Goal: Task Accomplishment & Management: Manage account settings

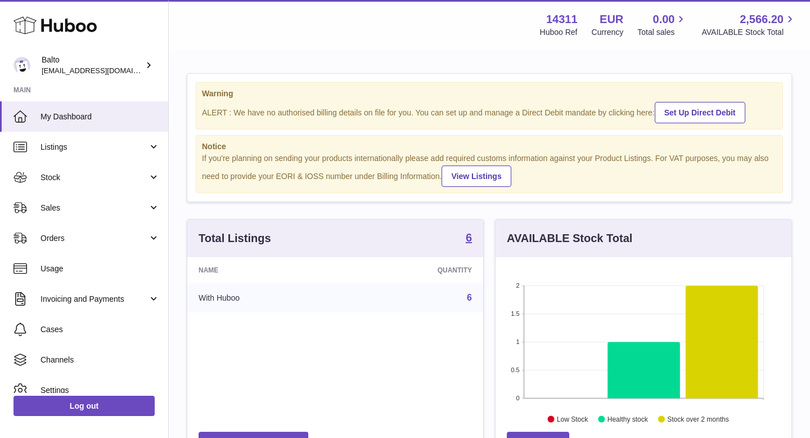
scroll to position [176, 296]
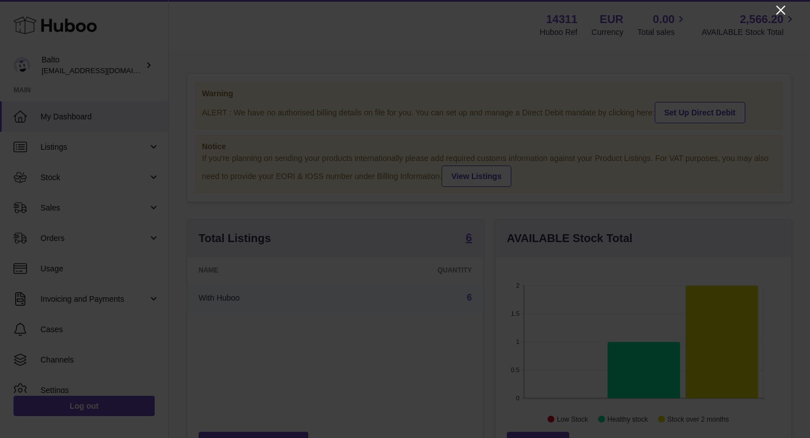
click at [779, 10] on icon "Close" at bounding box center [781, 10] width 14 height 14
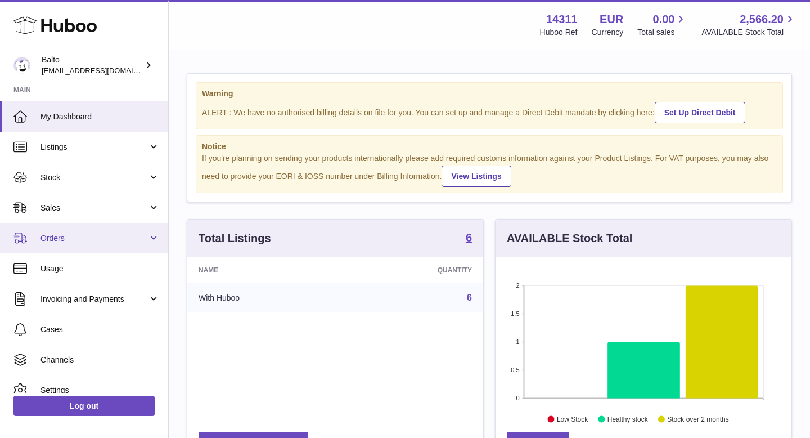
click at [80, 236] on span "Orders" at bounding box center [94, 238] width 107 height 11
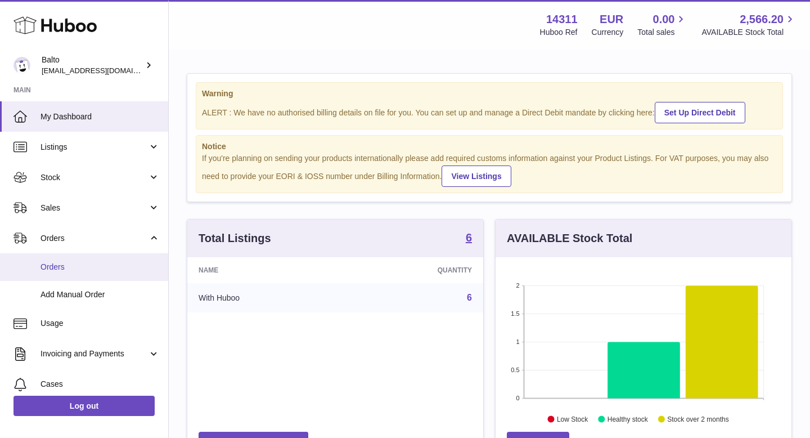
click at [83, 271] on span "Orders" at bounding box center [100, 267] width 119 height 11
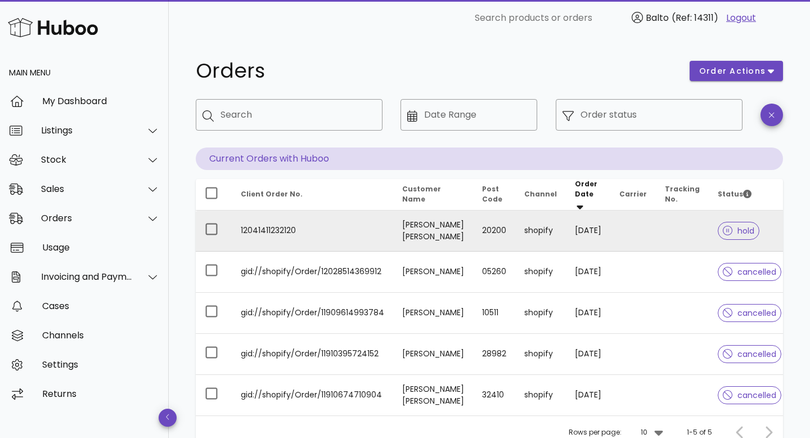
click at [386, 225] on td "12041411232120" at bounding box center [312, 230] width 161 height 41
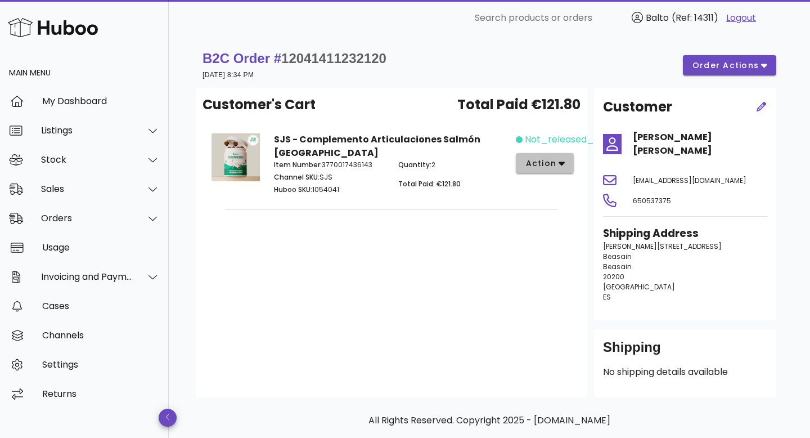
click at [550, 163] on span "action" at bounding box center [541, 164] width 32 height 12
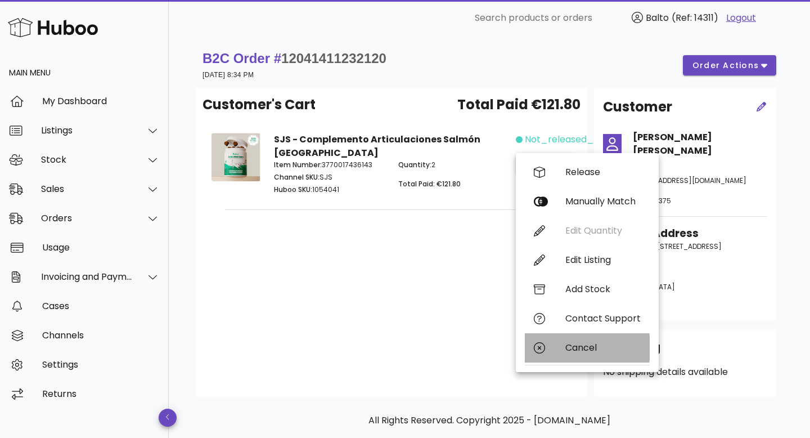
click at [596, 349] on div "Cancel" at bounding box center [603, 347] width 75 height 11
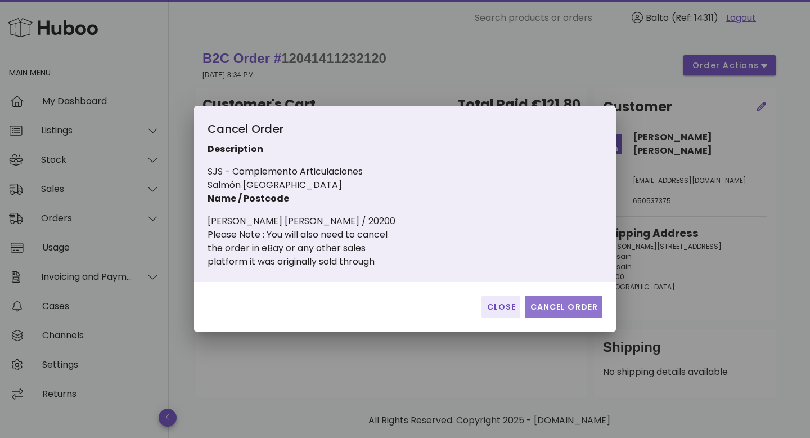
click at [552, 303] on span "Cancel Order" at bounding box center [563, 307] width 69 height 12
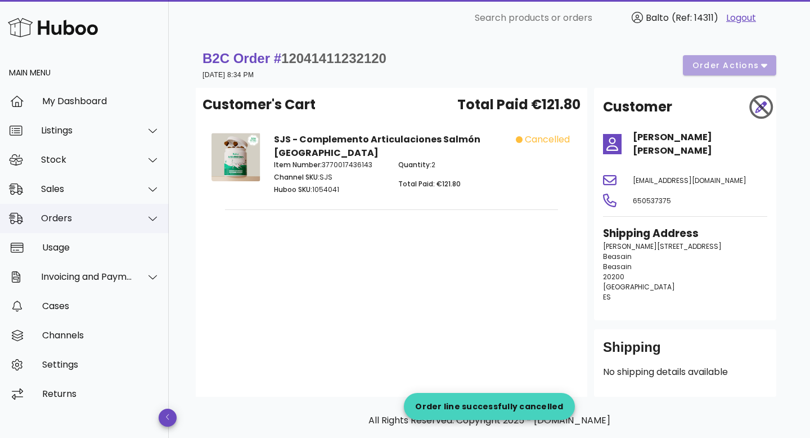
click at [83, 224] on div "Orders" at bounding box center [84, 218] width 169 height 29
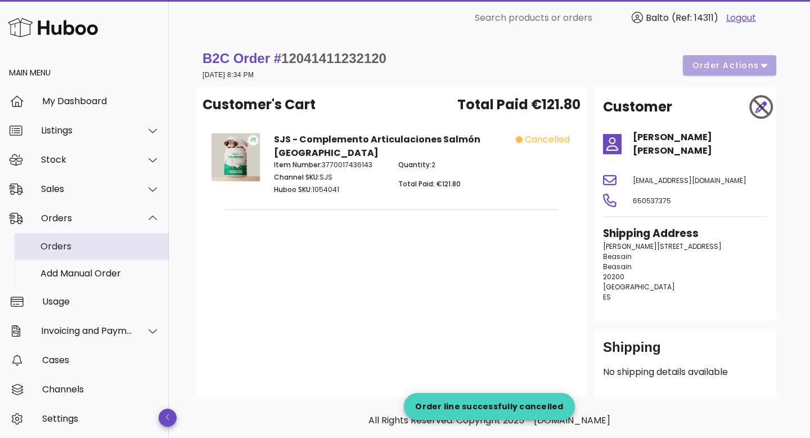
click at [75, 245] on div "Orders" at bounding box center [100, 246] width 119 height 11
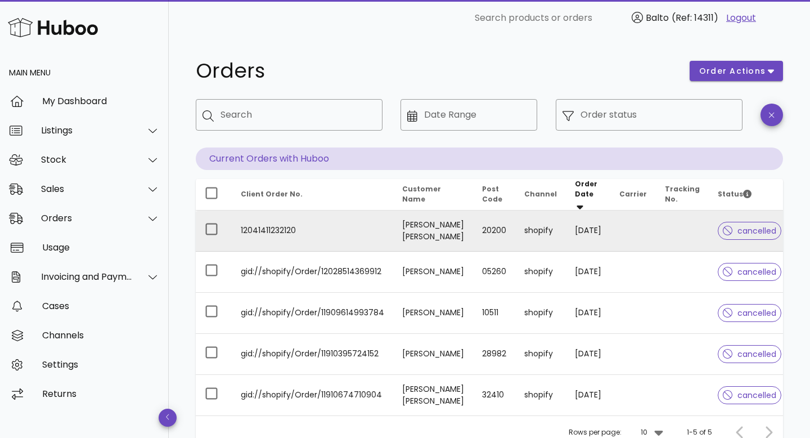
click at [271, 225] on td "12041411232120" at bounding box center [312, 230] width 161 height 41
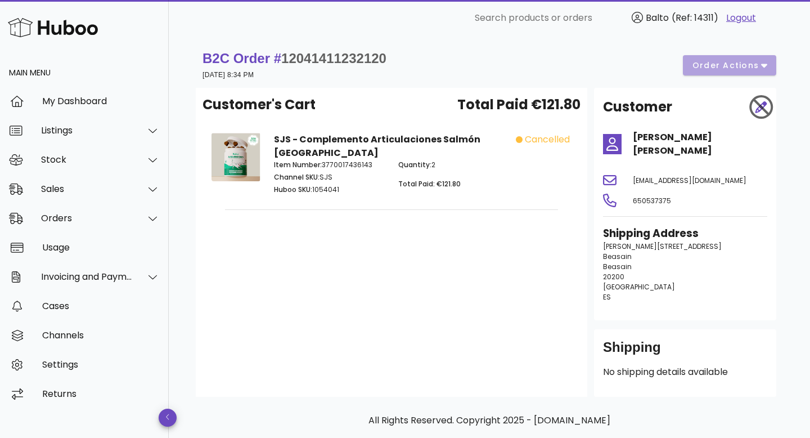
click at [340, 59] on span "12041411232120" at bounding box center [333, 58] width 105 height 15
copy span "12041411232120"
click at [96, 225] on div "Orders" at bounding box center [84, 218] width 169 height 29
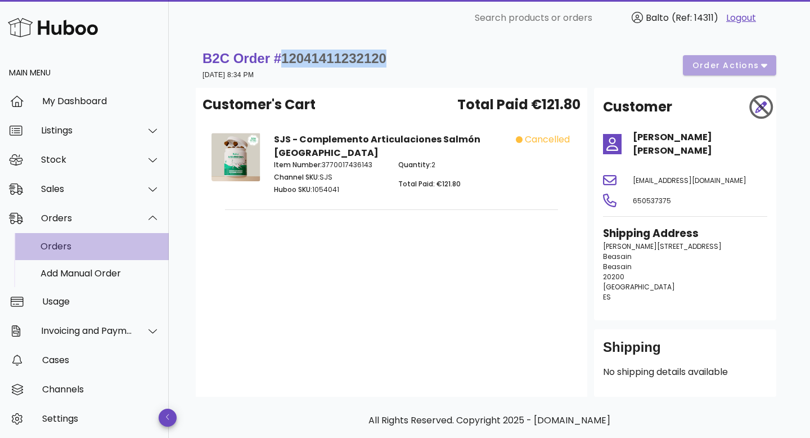
click at [69, 252] on div "Orders" at bounding box center [100, 246] width 119 height 24
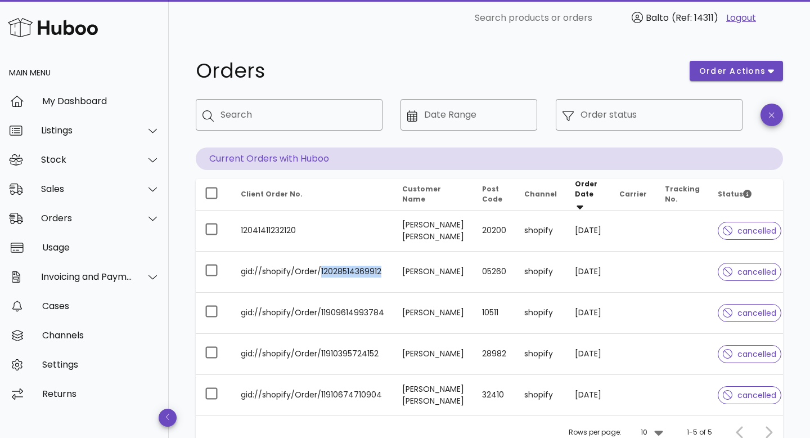
click at [377, 194] on th "Client Order No." at bounding box center [312, 195] width 161 height 32
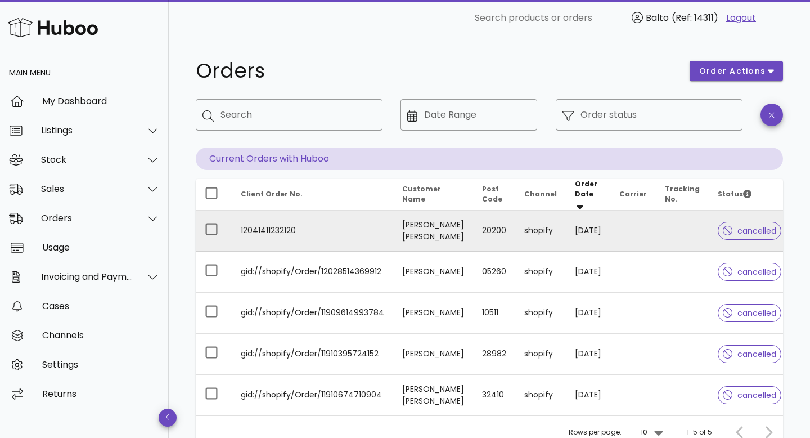
click at [586, 226] on td "[DATE]" at bounding box center [588, 230] width 44 height 41
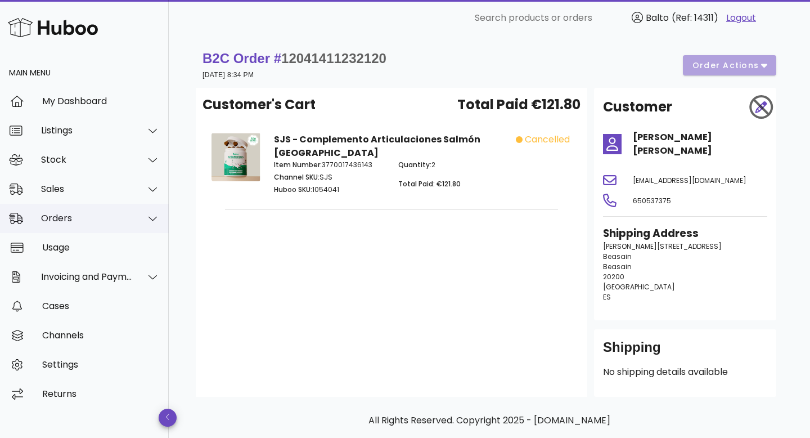
click at [87, 217] on div "Orders" at bounding box center [87, 218] width 92 height 11
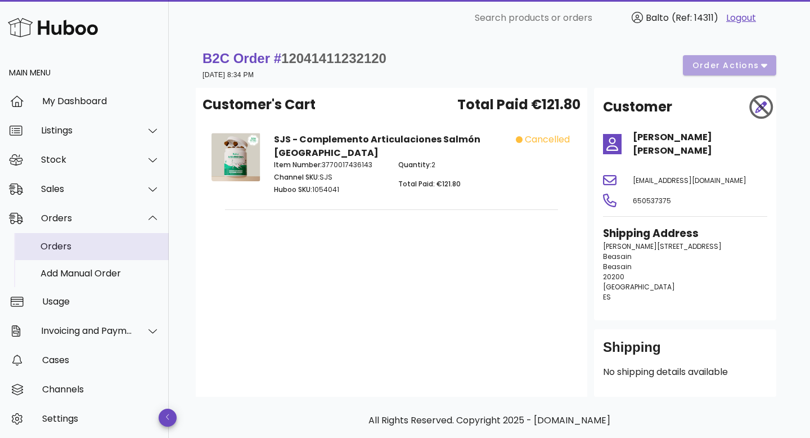
click at [80, 251] on div "Orders" at bounding box center [100, 246] width 119 height 11
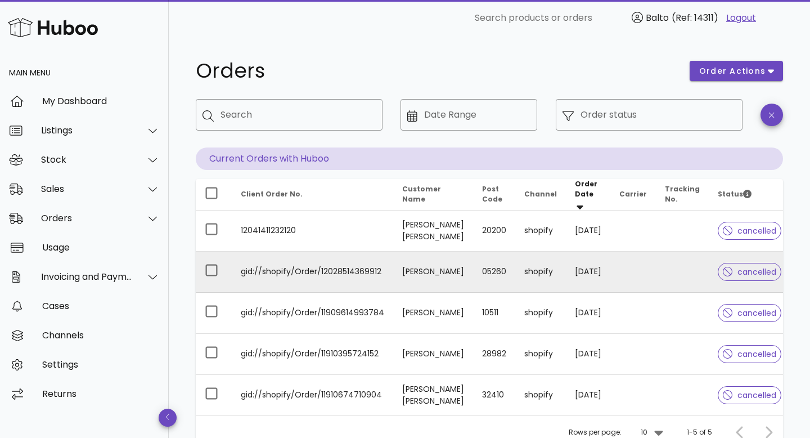
click at [414, 259] on td "[PERSON_NAME]" at bounding box center [433, 272] width 80 height 41
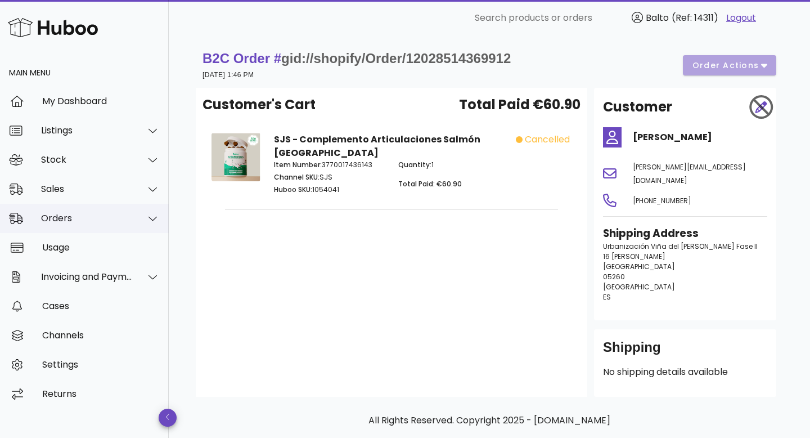
click at [98, 221] on div "Orders" at bounding box center [87, 218] width 92 height 11
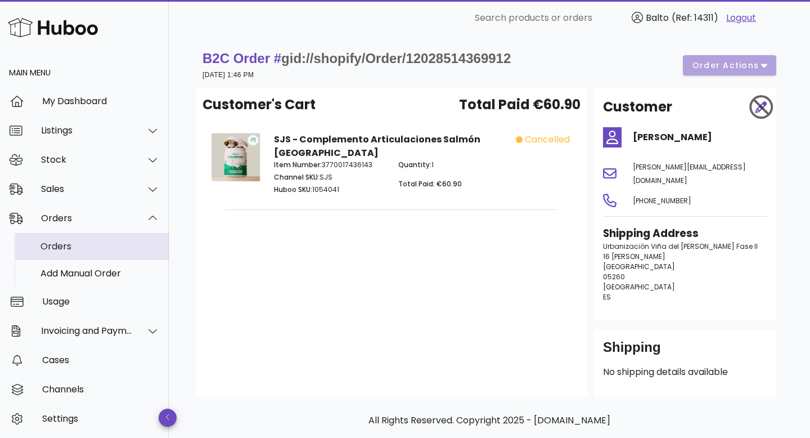
click at [89, 244] on div "Orders" at bounding box center [100, 246] width 119 height 11
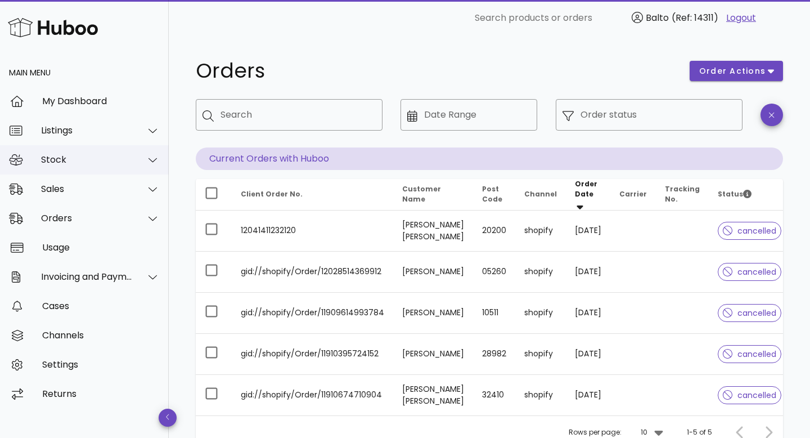
click at [72, 167] on div "Stock" at bounding box center [84, 159] width 169 height 29
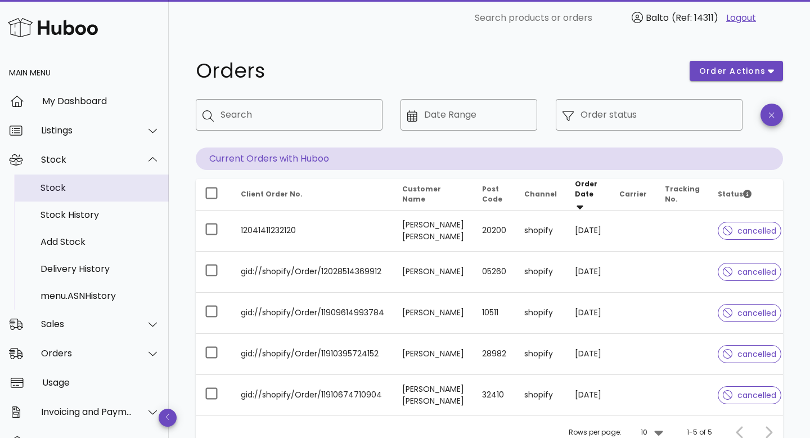
click at [75, 192] on div "Stock" at bounding box center [100, 187] width 119 height 11
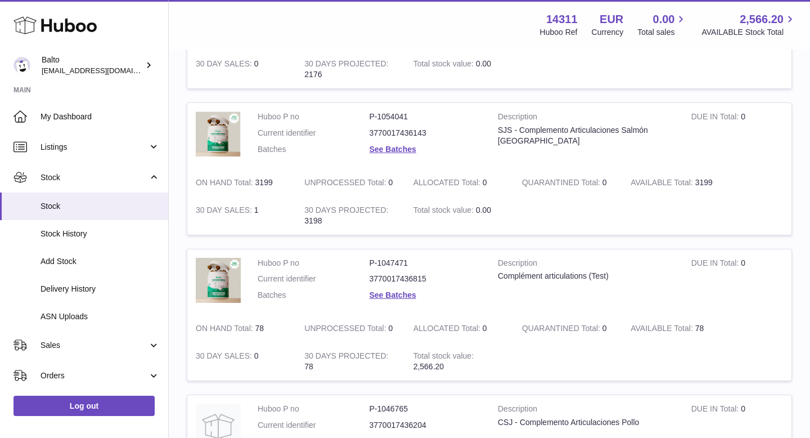
scroll to position [380, 0]
click at [465, 154] on dl "Huboo P no P-1054041 Current identifier 3770017436143 Batches See Batches" at bounding box center [369, 134] width 223 height 49
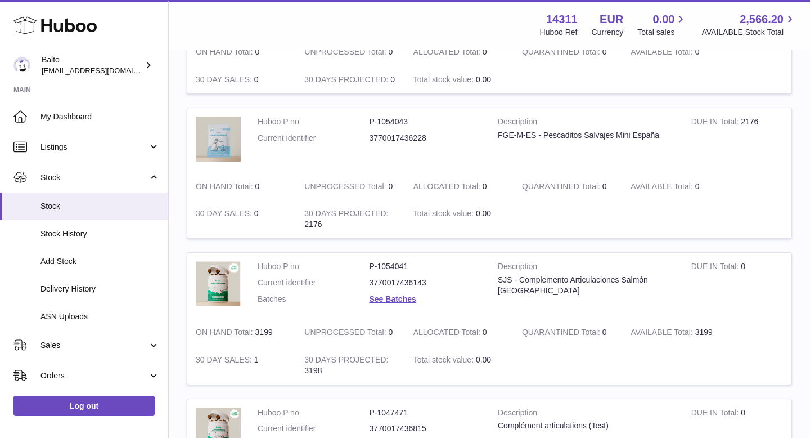
scroll to position [228, 0]
